Goal: Task Accomplishment & Management: Use online tool/utility

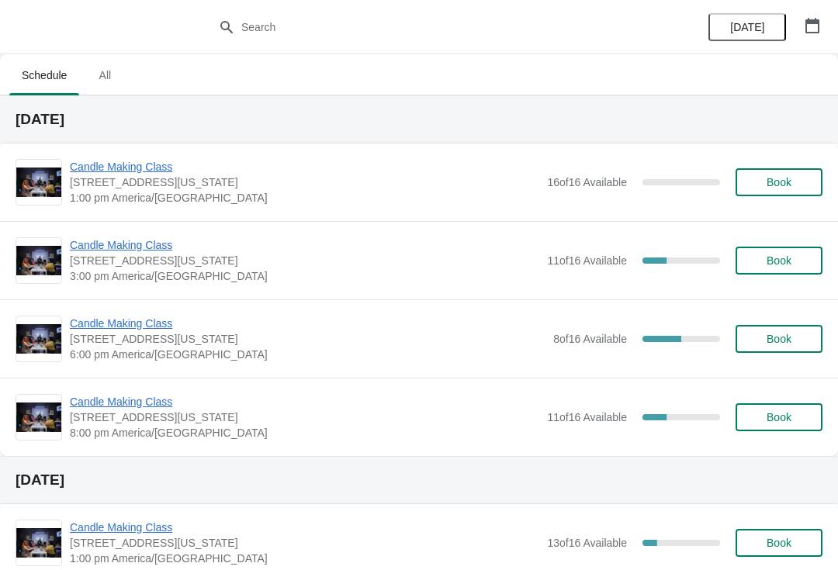
click at [131, 400] on span "Candle Making Class" at bounding box center [304, 402] width 469 height 16
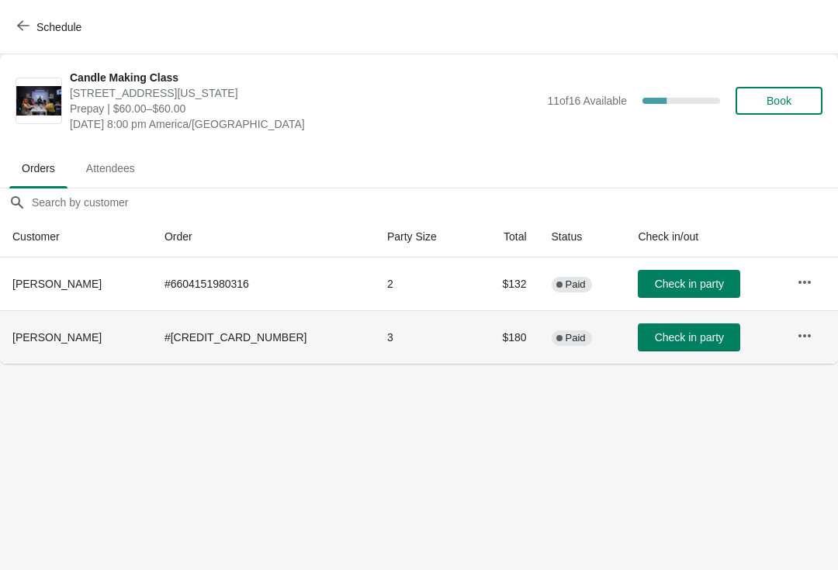
click at [800, 333] on icon "button" at bounding box center [805, 336] width 16 height 16
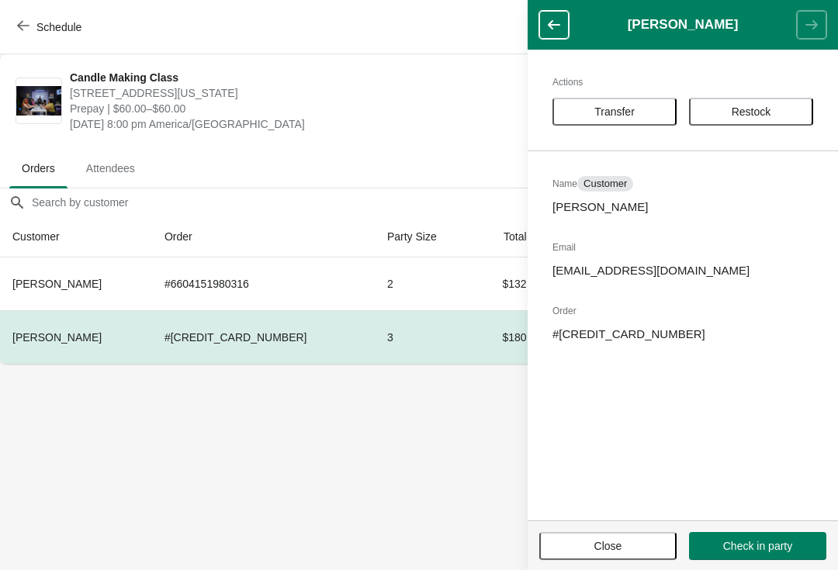
click at [633, 112] on span "Transfer" at bounding box center [614, 111] width 40 height 12
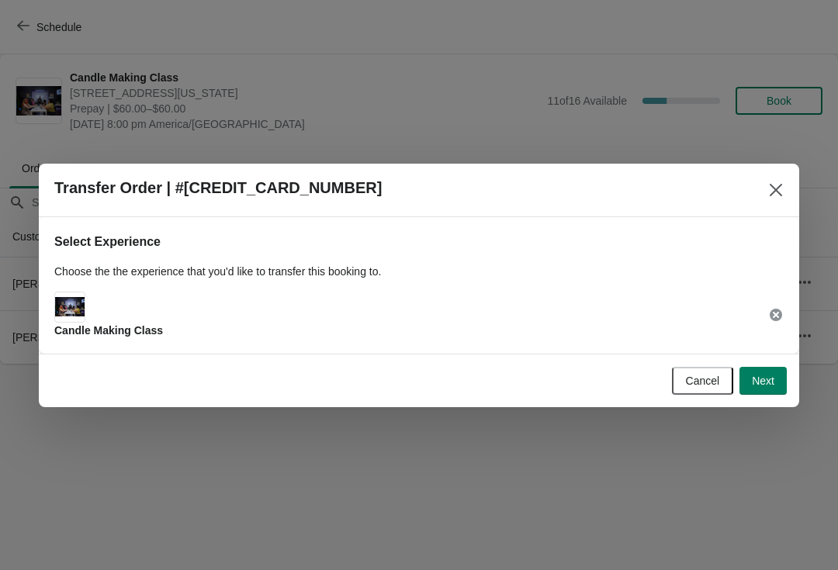
click at [760, 379] on span "Next" at bounding box center [763, 381] width 22 height 12
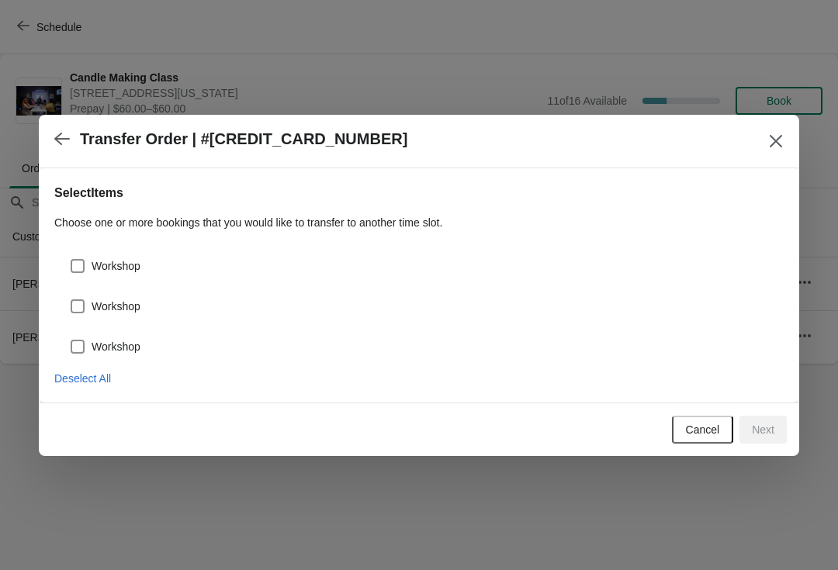
click at [133, 268] on span "Workshop" at bounding box center [116, 266] width 49 height 16
click at [71, 260] on input "Workshop" at bounding box center [71, 259] width 1 height 1
checkbox input "true"
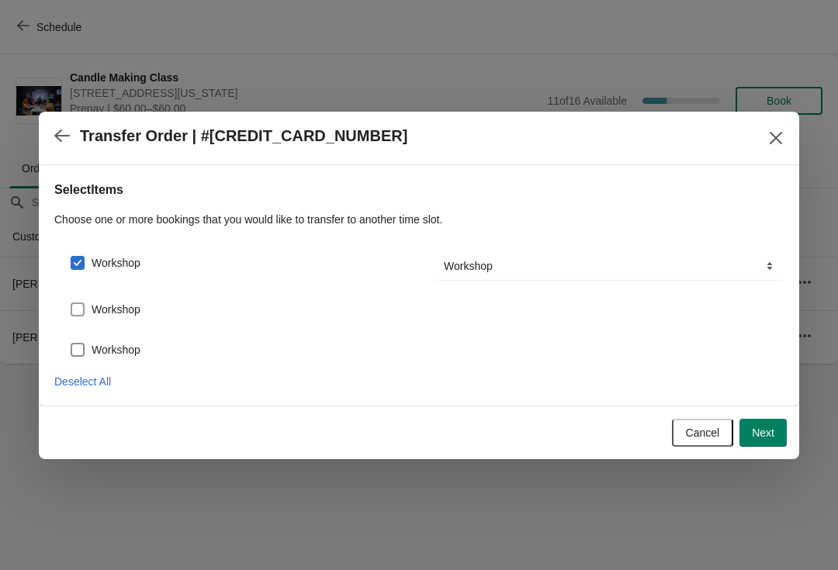
click at [115, 299] on label "Workshop" at bounding box center [105, 310] width 71 height 22
click at [71, 303] on input "Workshop" at bounding box center [71, 303] width 1 height 1
checkbox input "true"
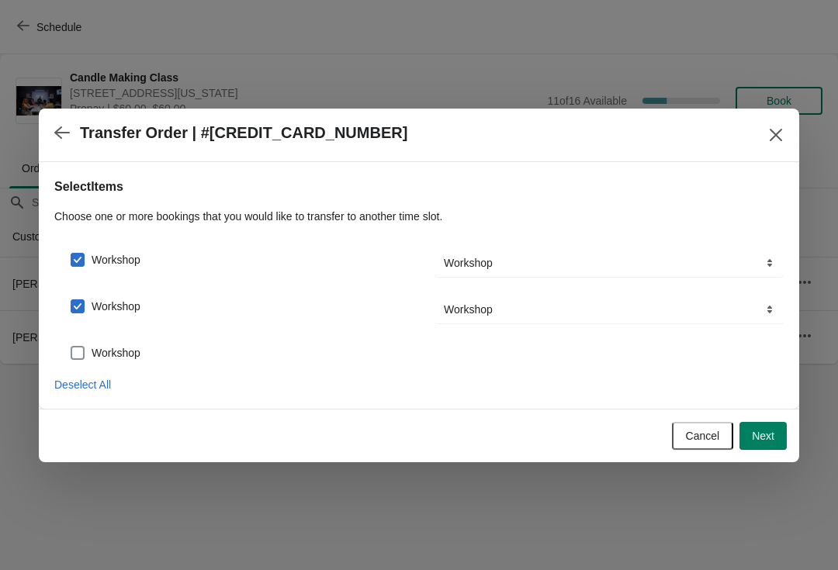
click at [120, 342] on label "Workshop" at bounding box center [105, 353] width 71 height 22
click at [71, 346] on input "Workshop" at bounding box center [71, 346] width 1 height 1
checkbox input "true"
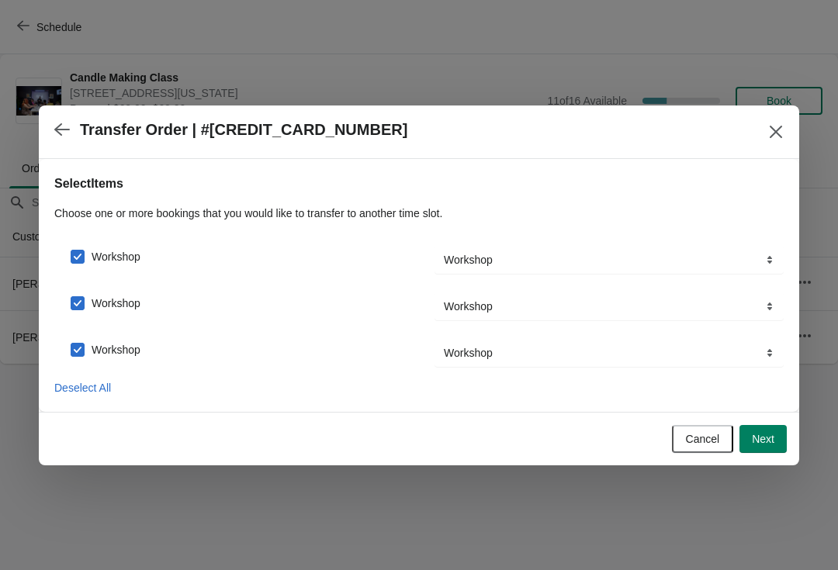
click at [759, 441] on span "Next" at bounding box center [763, 439] width 22 height 12
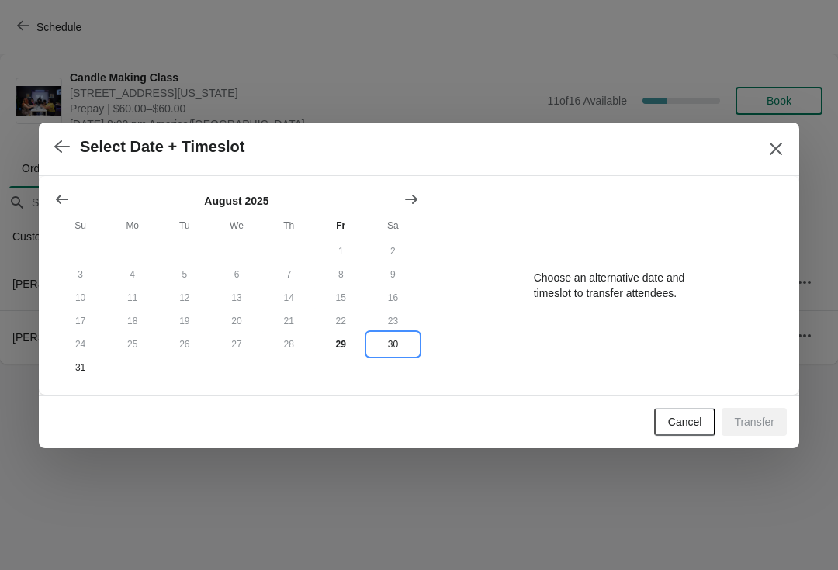
click at [391, 347] on button "30" at bounding box center [393, 344] width 52 height 23
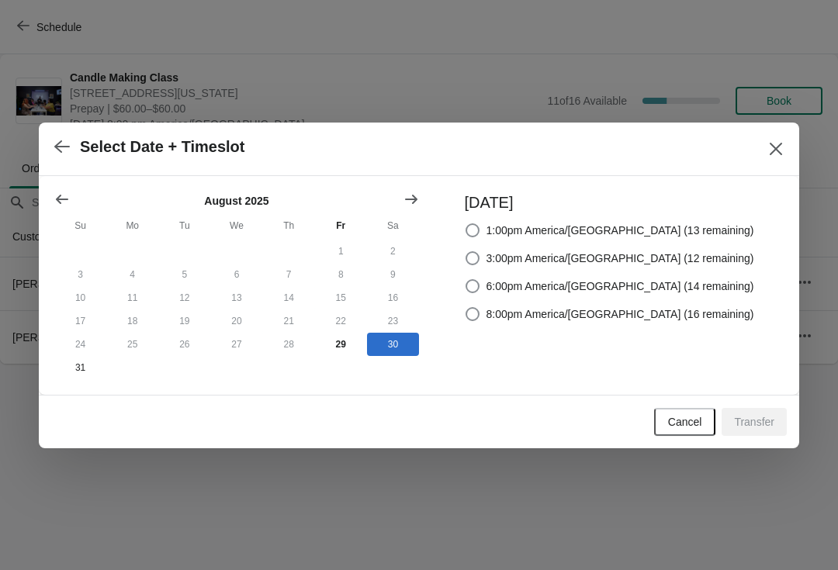
click at [693, 315] on span "8:00pm America/[GEOGRAPHIC_DATA] (16 remaining)" at bounding box center [620, 314] width 268 height 16
click at [466, 308] on input "8:00pm America/[GEOGRAPHIC_DATA] (16 remaining)" at bounding box center [465, 307] width 1 height 1
radio input "true"
click at [759, 427] on span "Transfer" at bounding box center [754, 422] width 40 height 12
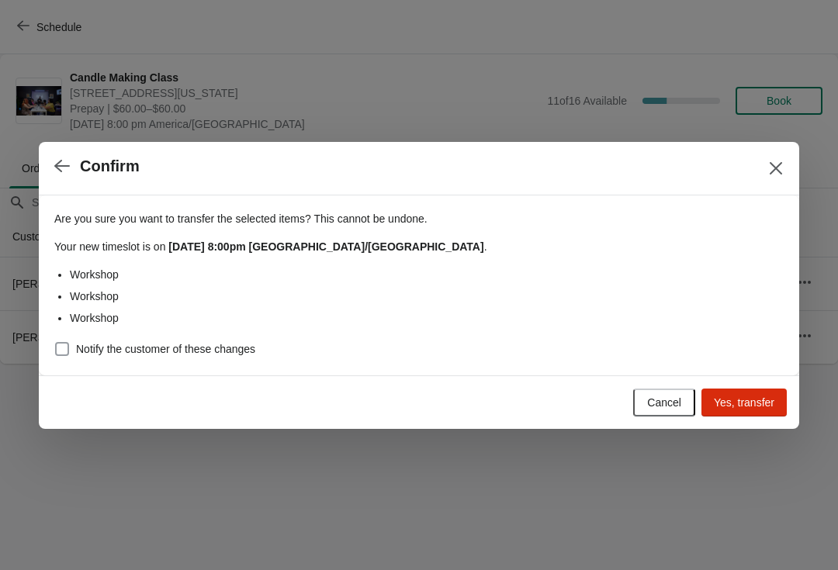
click at [66, 350] on span at bounding box center [62, 349] width 14 height 14
click at [56, 343] on input "Notify the customer of these changes" at bounding box center [55, 342] width 1 height 1
checkbox input "true"
click at [761, 410] on button "Yes, transfer" at bounding box center [743, 403] width 85 height 28
